Goal: Check status: Check status

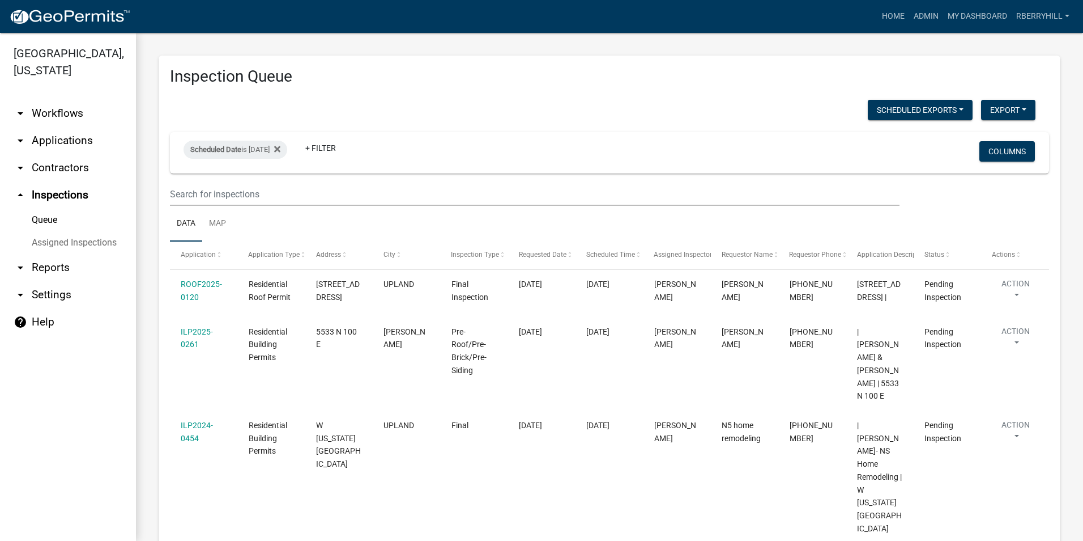
select select "1: 25"
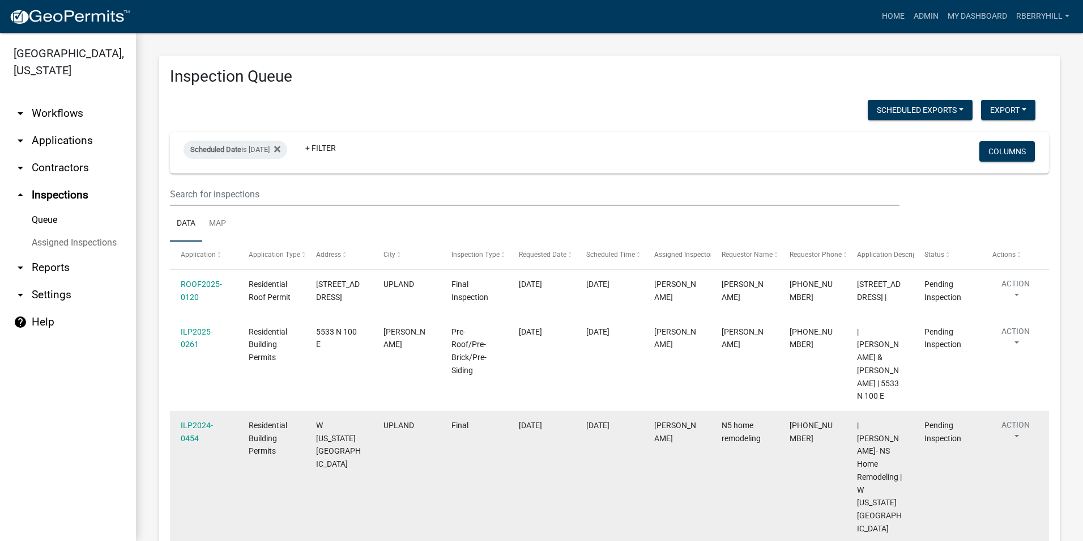
scroll to position [57, 0]
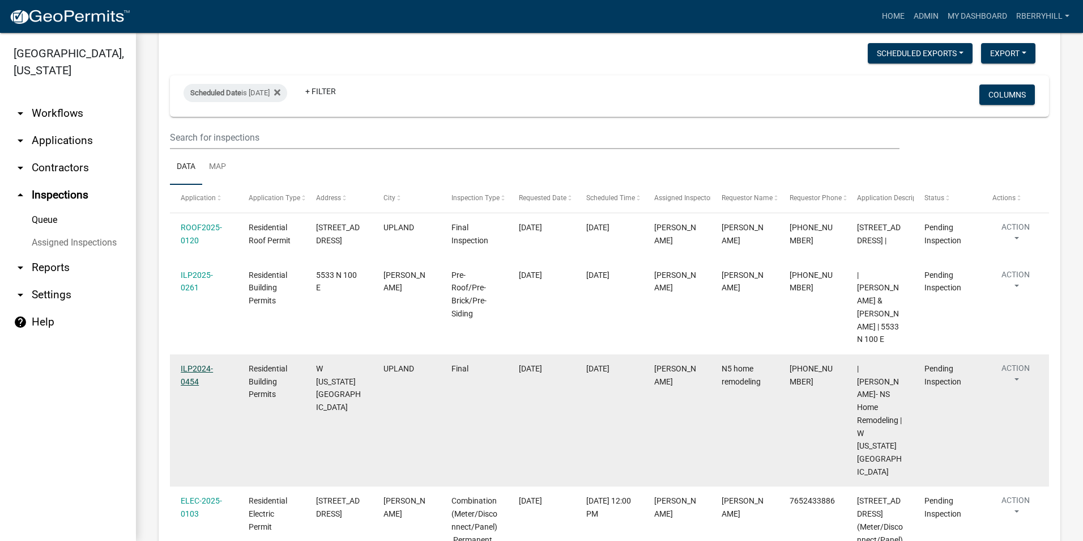
click at [197, 364] on link "ILP2024-0454" at bounding box center [197, 375] width 32 height 22
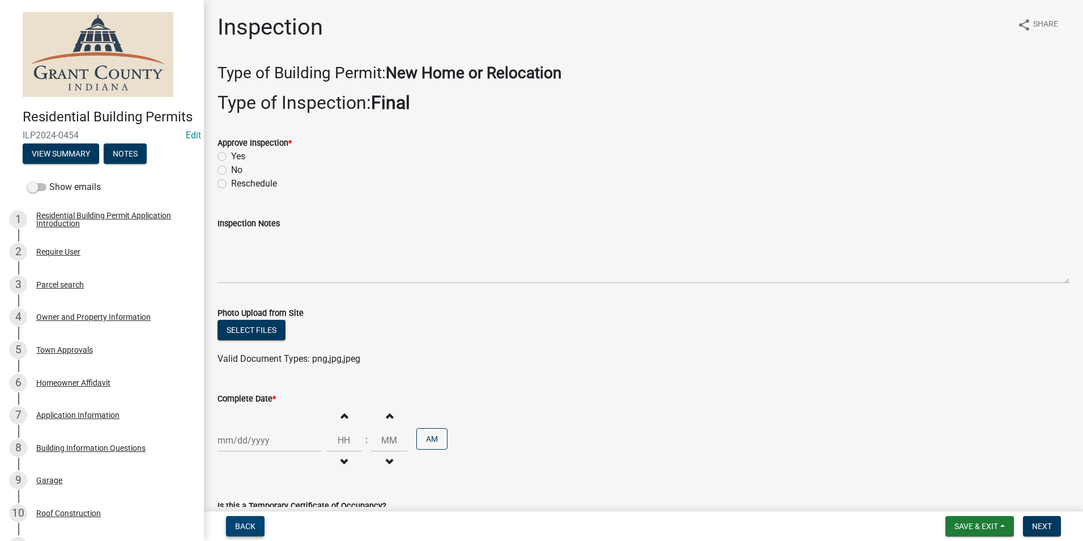
click at [239, 526] on span "Back" at bounding box center [245, 525] width 20 height 9
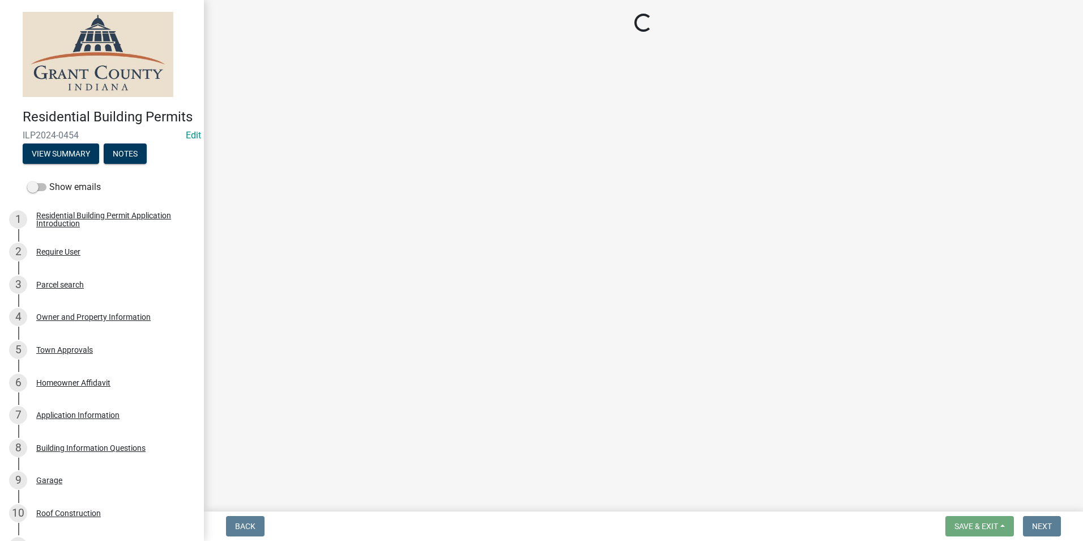
select select "d7f9a44a-d2ea-4d3c-83b3-1aa71c950bd5"
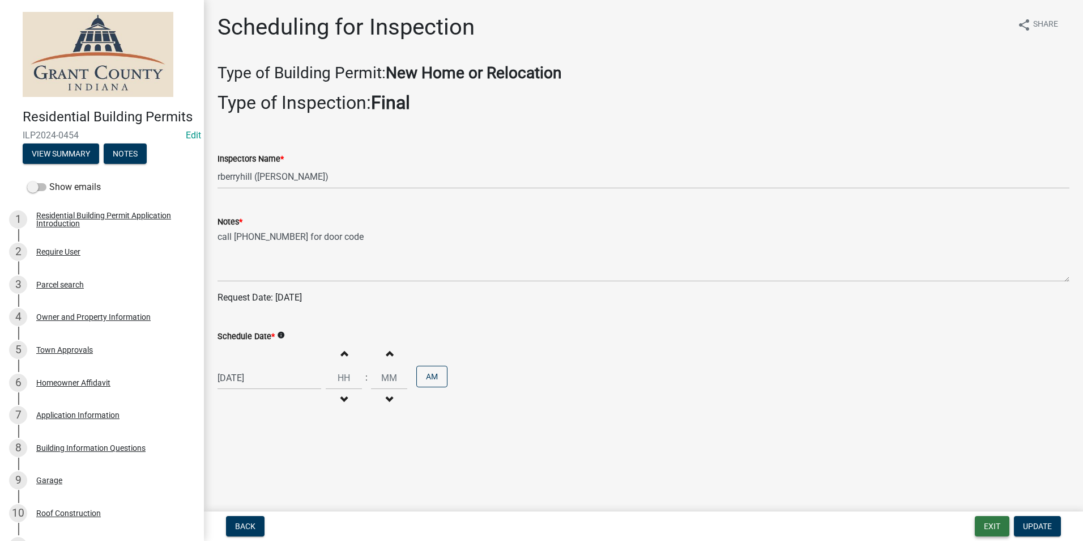
click at [989, 526] on button "Exit" at bounding box center [992, 526] width 35 height 20
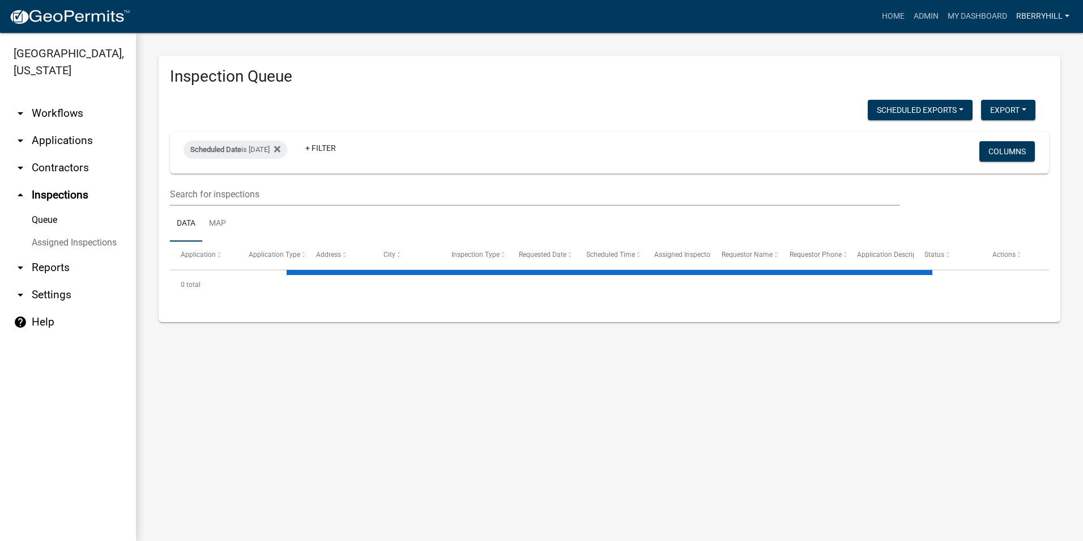
select select "1: 25"
